Goal: Task Accomplishment & Management: Manage account settings

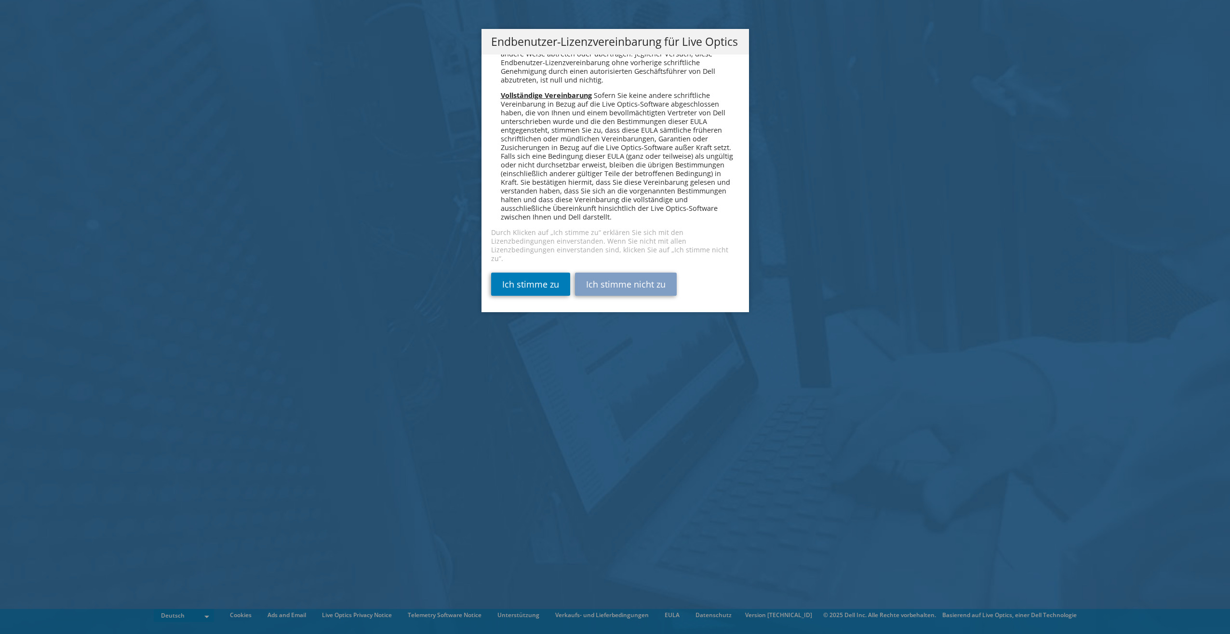
scroll to position [4739, 0]
click at [520, 282] on link "Ich stimme zu" at bounding box center [530, 283] width 79 height 23
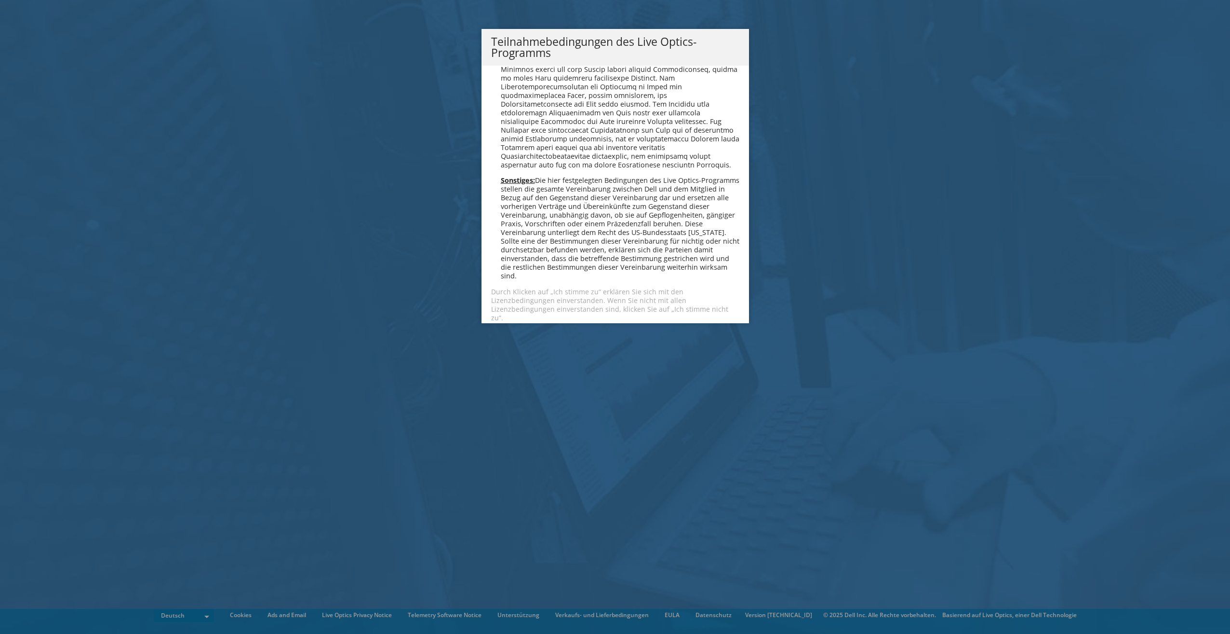
scroll to position [942, 0]
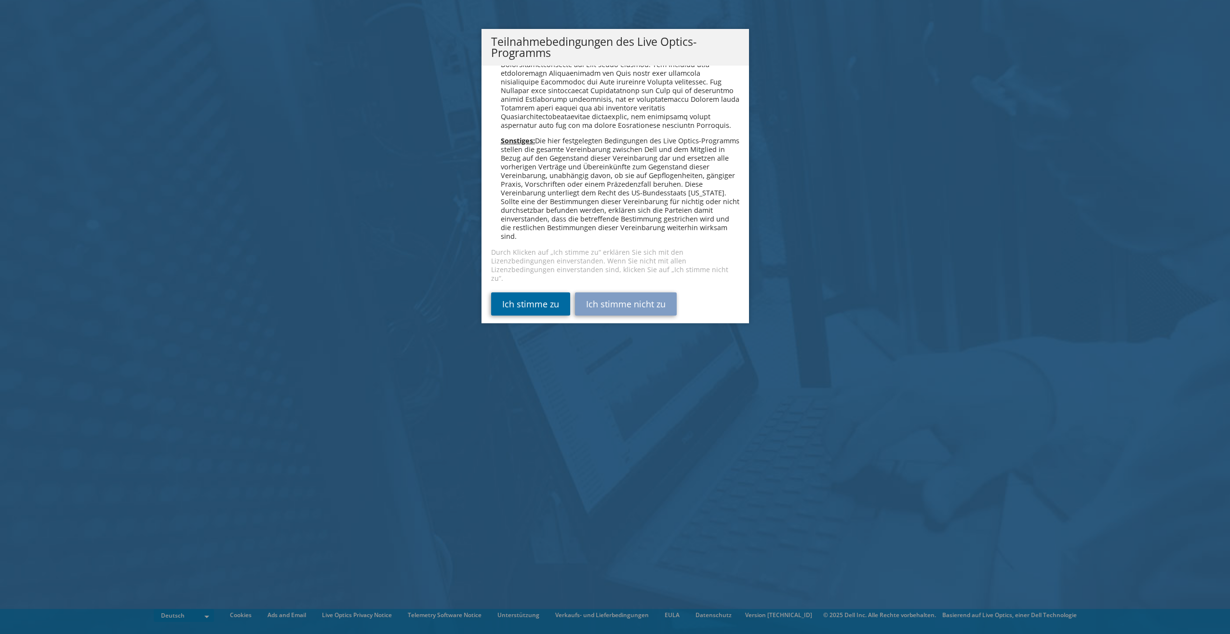
click at [511, 292] on link "Ich stimme zu" at bounding box center [530, 303] width 79 height 23
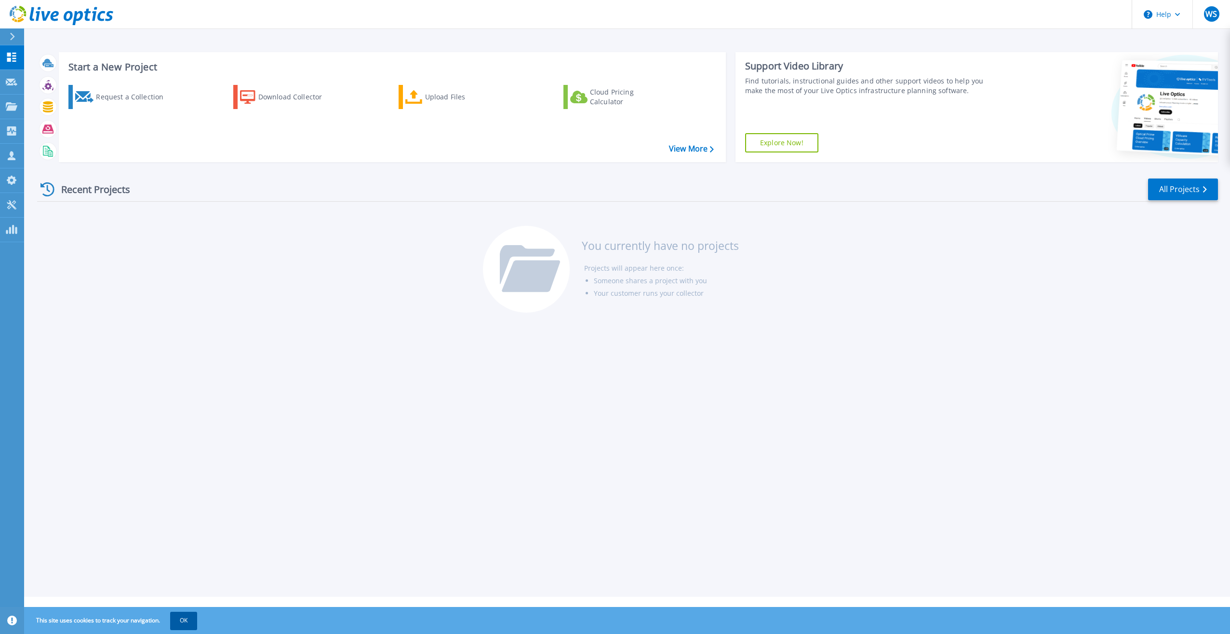
click at [180, 618] on button "OK" at bounding box center [183, 619] width 27 height 17
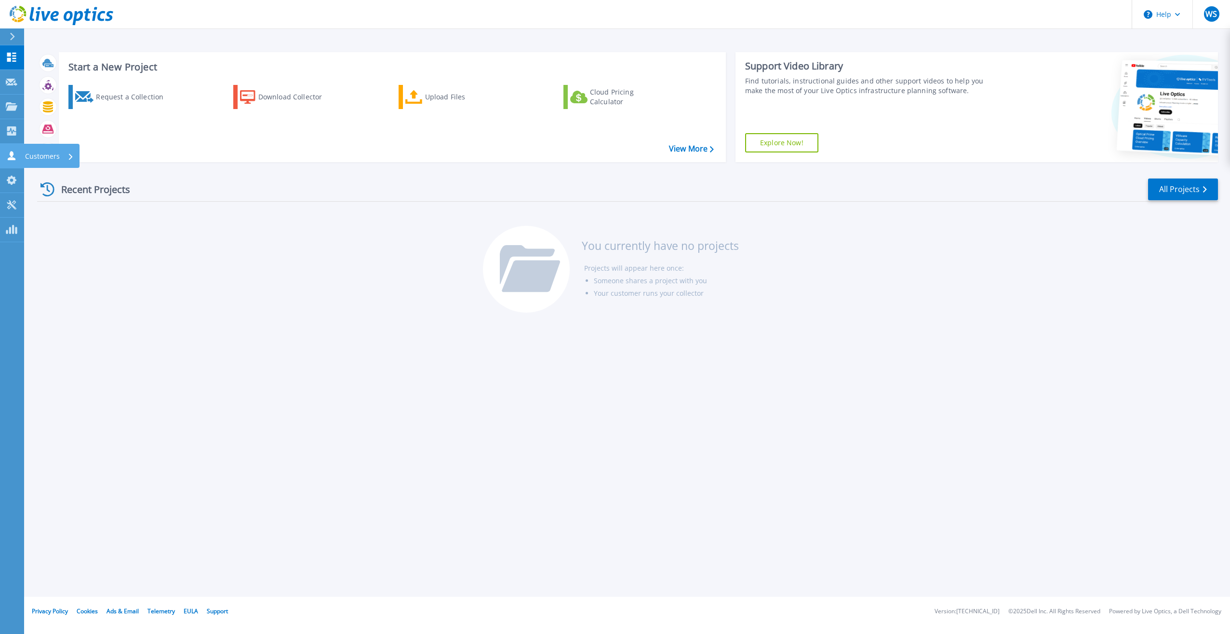
click at [32, 160] on p "Customers" at bounding box center [42, 156] width 35 height 25
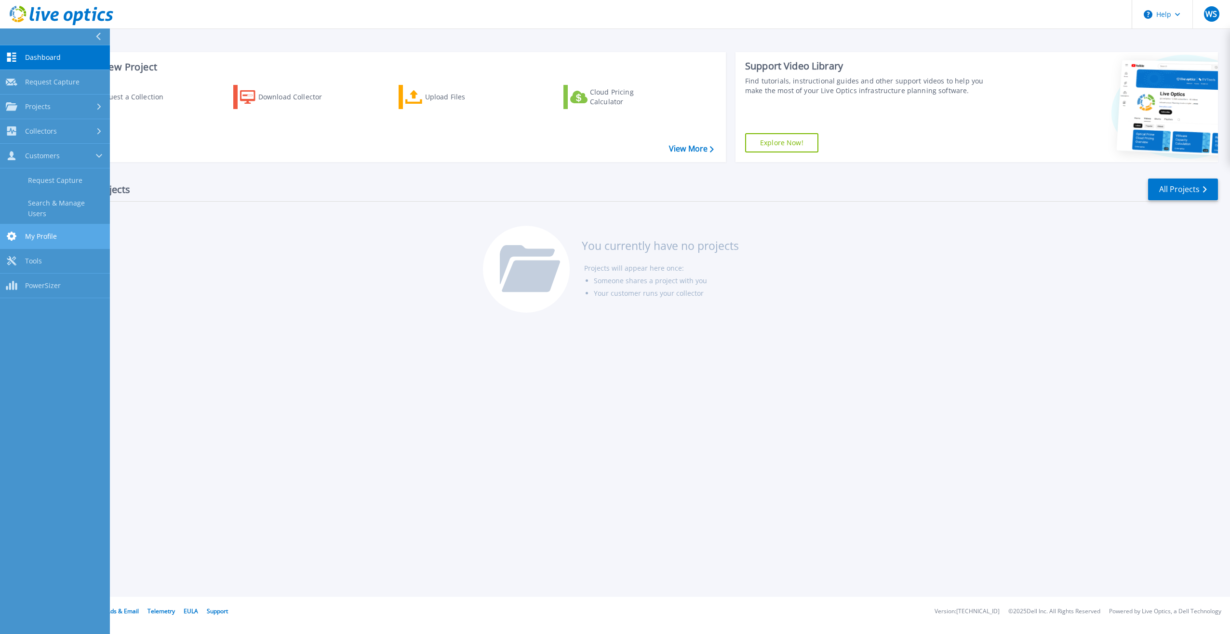
click at [39, 232] on span "My Profile" at bounding box center [41, 236] width 32 height 9
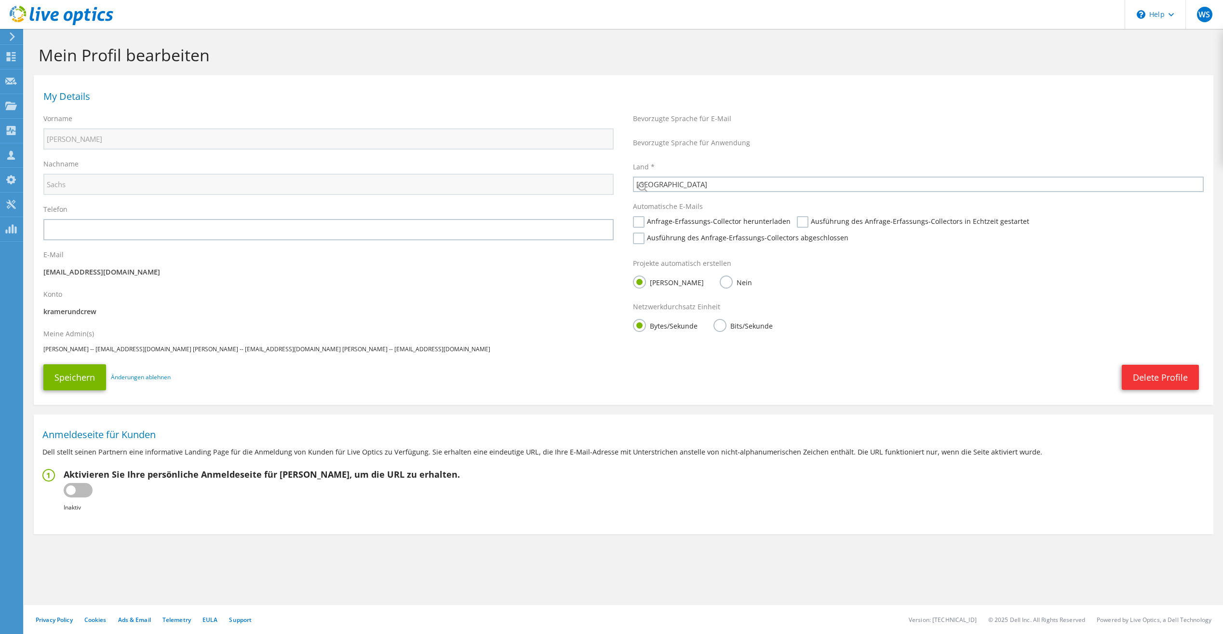
select select "56"
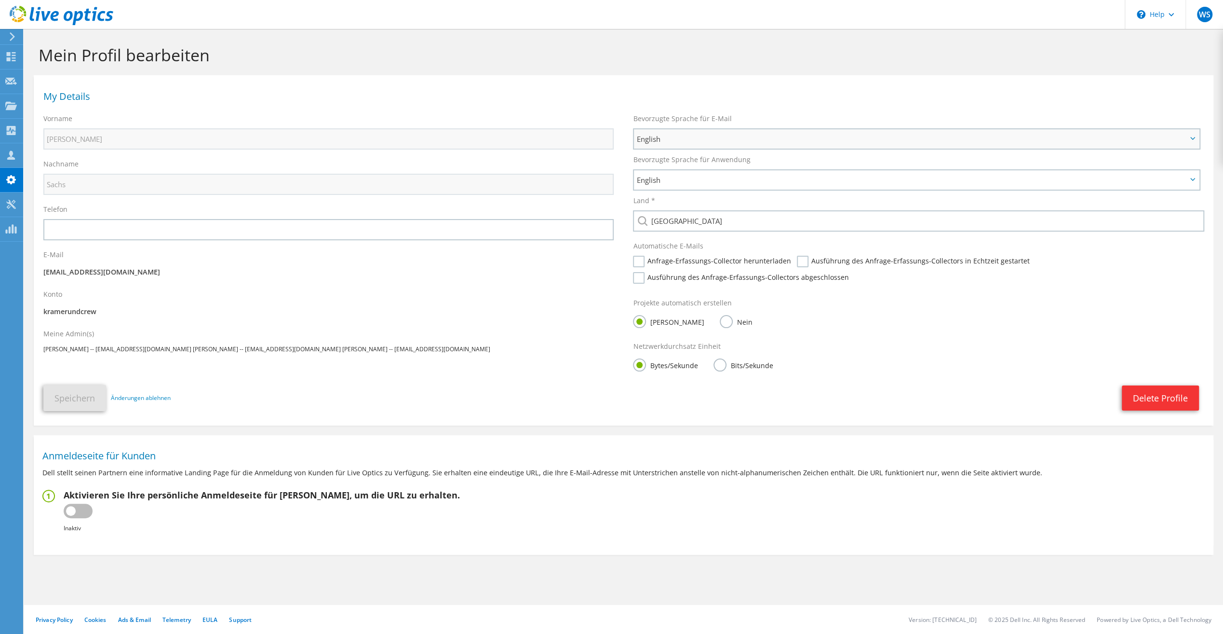
click at [774, 137] on span "English" at bounding box center [911, 139] width 551 height 12
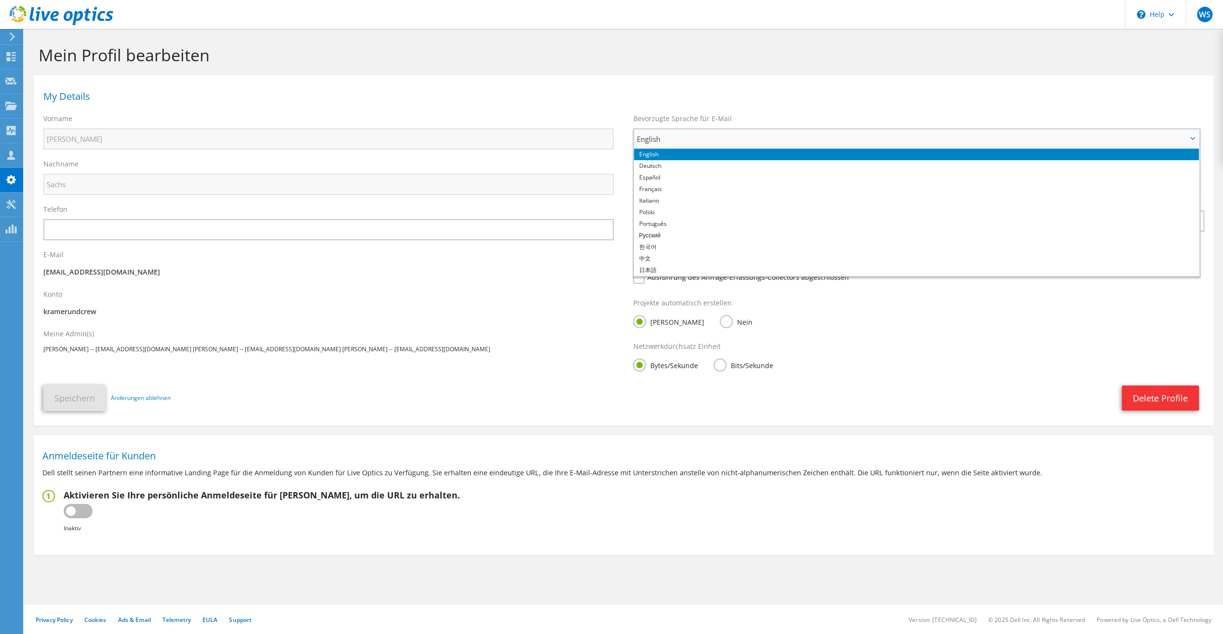
click at [774, 137] on span "English" at bounding box center [911, 139] width 551 height 12
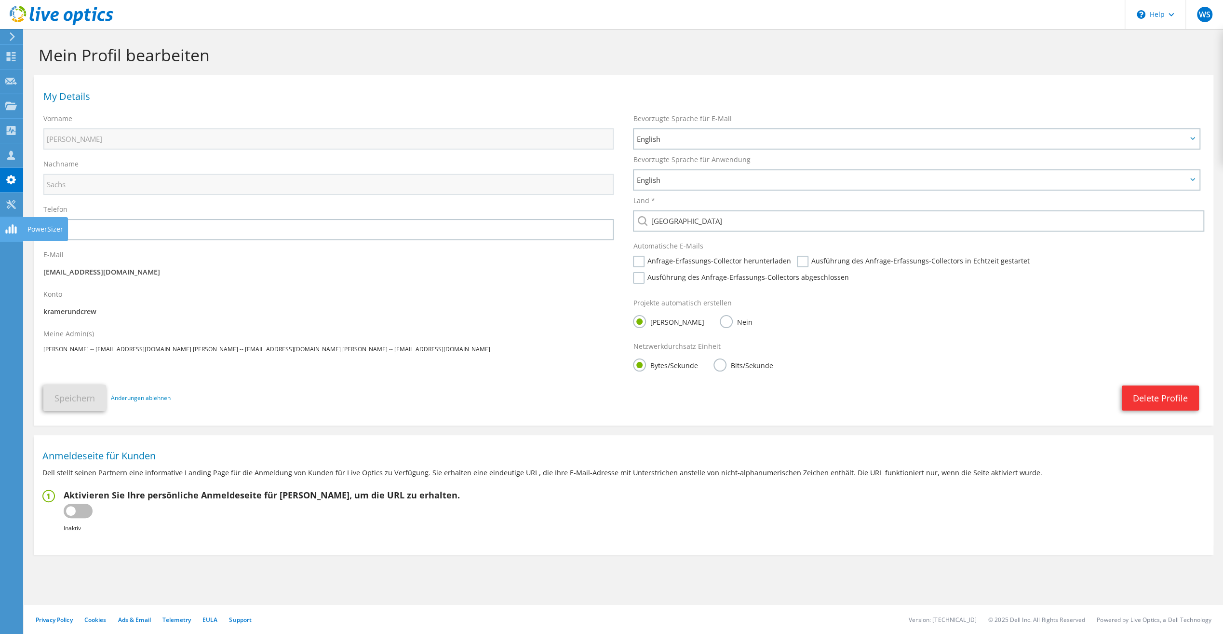
click at [15, 228] on use at bounding box center [10, 228] width 11 height 9
click at [22, 12] on icon at bounding box center [62, 16] width 104 height 20
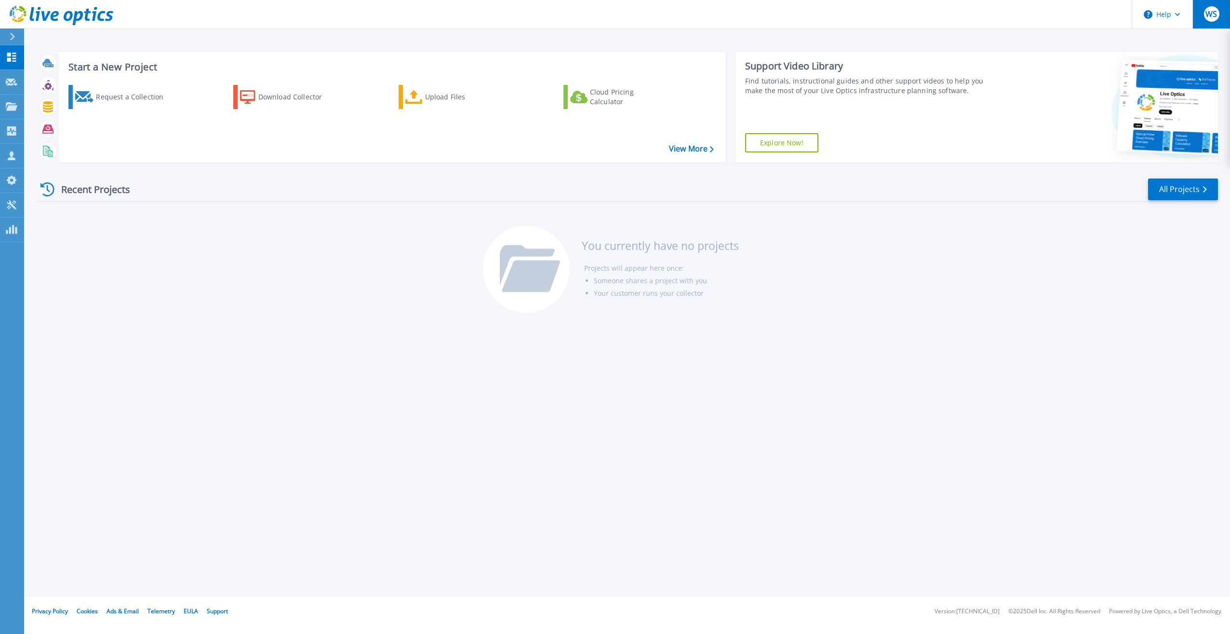
click at [1217, 17] on div "WS" at bounding box center [1211, 13] width 15 height 15
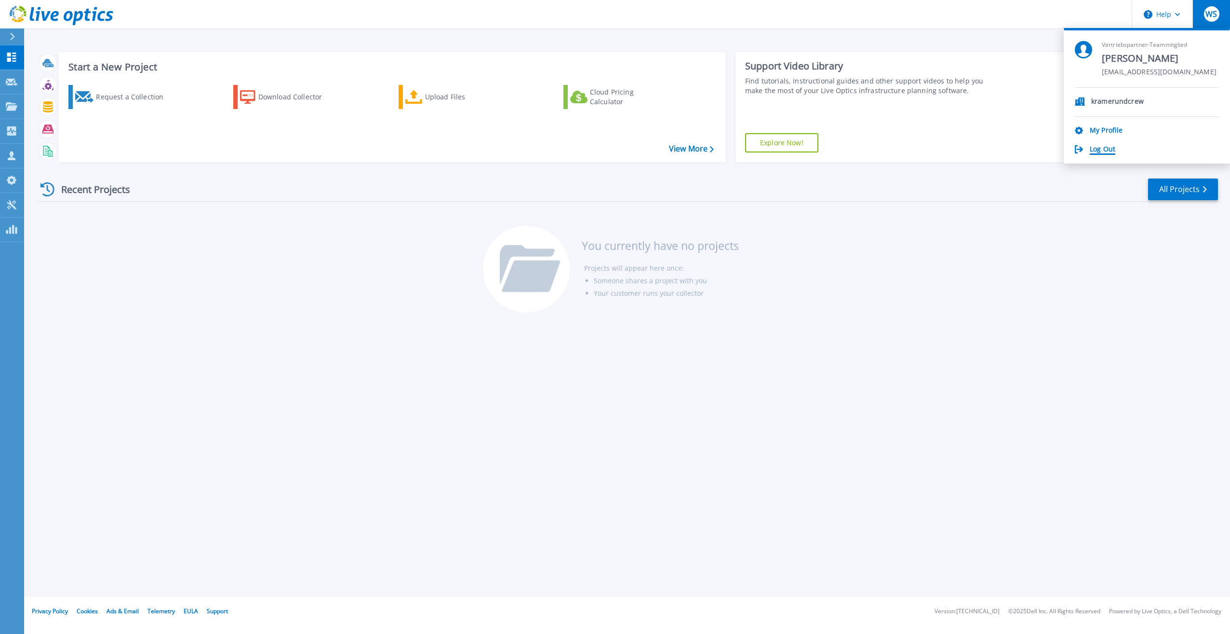
click at [1107, 151] on link "Log Out" at bounding box center [1103, 149] width 26 height 9
